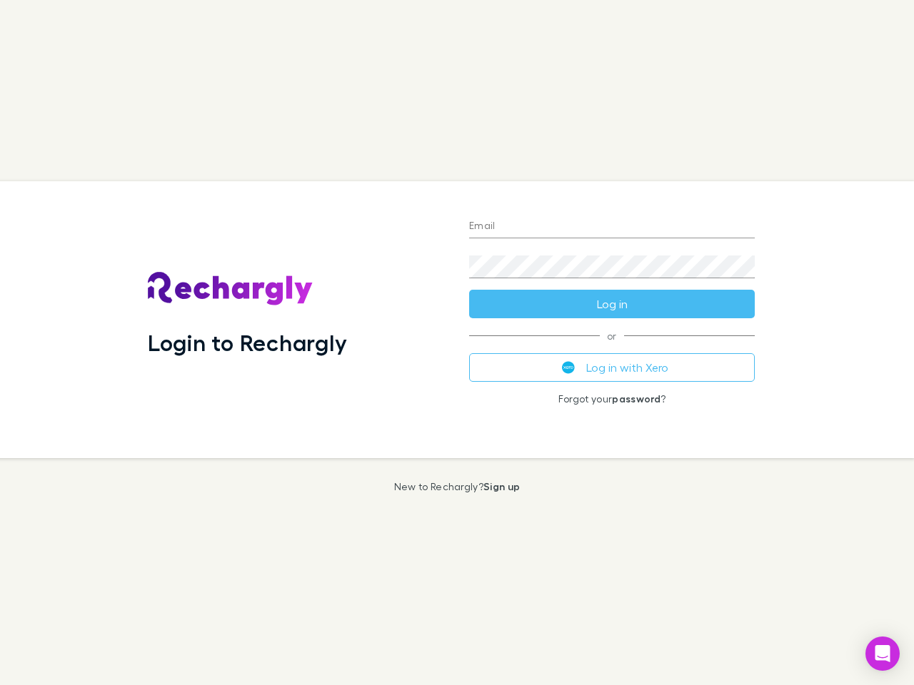
click at [457, 343] on div "Login to Rechargly" at bounding box center [296, 319] width 321 height 277
click at [612, 227] on input "Email" at bounding box center [612, 227] width 286 height 23
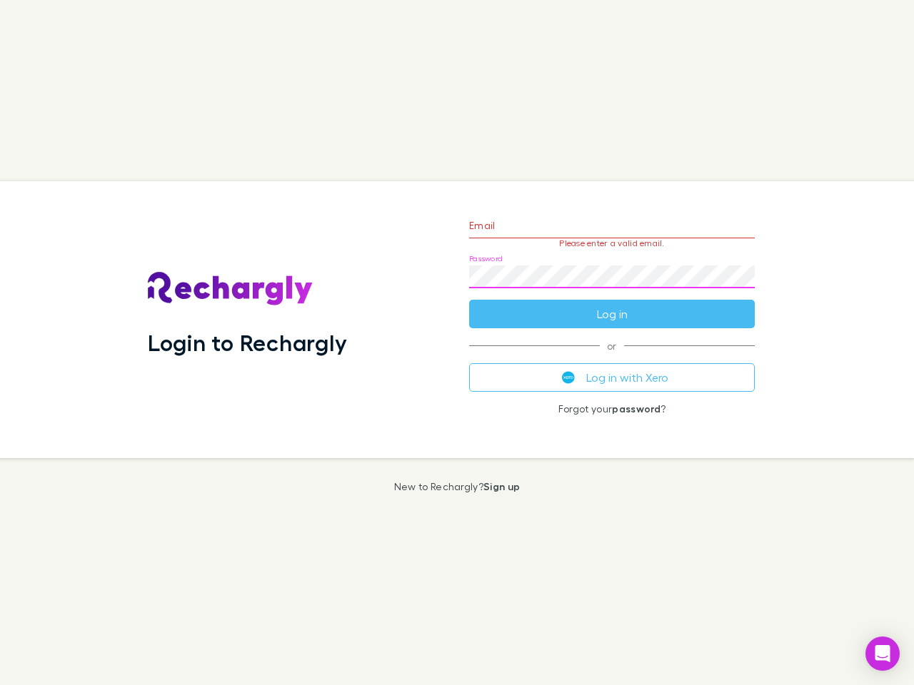
click at [612, 304] on form "Email Please enter a valid email. Password Log in" at bounding box center [612, 266] width 286 height 124
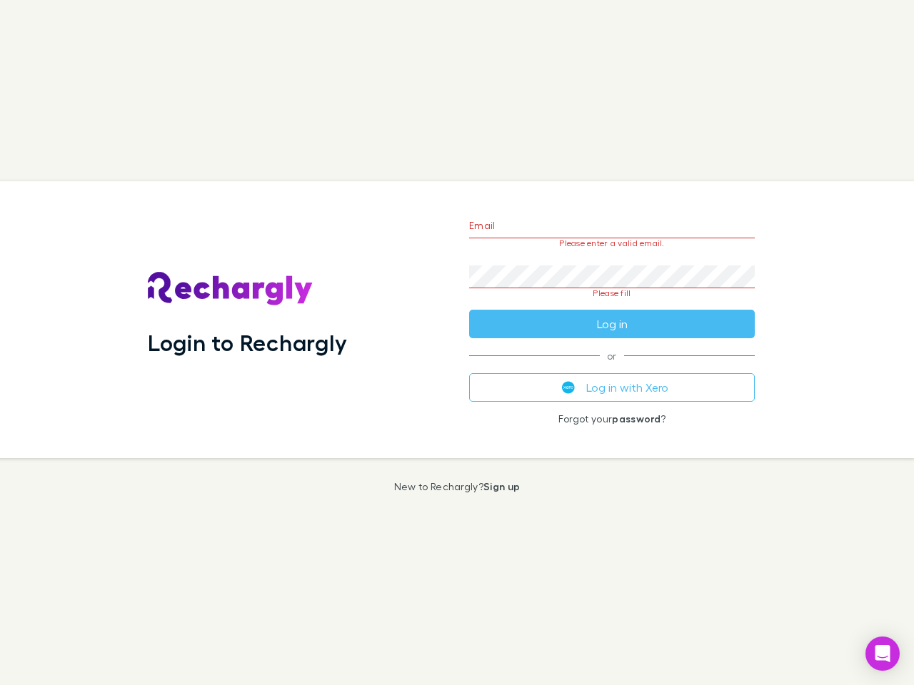
click at [612, 368] on div "Email Please enter a valid email. Password Please fill Log in or Log in with Xe…" at bounding box center [612, 319] width 308 height 277
click at [882, 654] on icon "Open Intercom Messenger" at bounding box center [882, 653] width 15 height 17
